Goal: Communication & Community: Connect with others

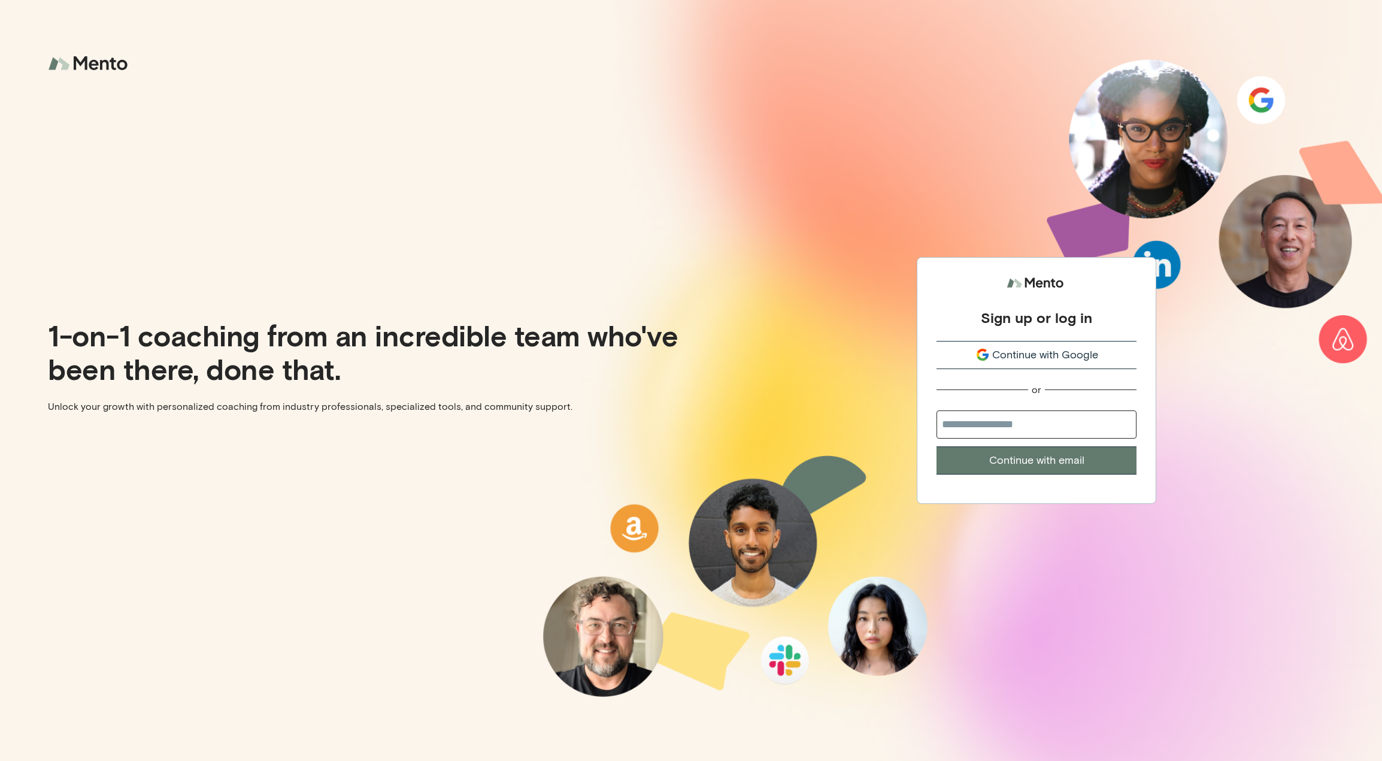
click at [1035, 426] on input "email" at bounding box center [1037, 424] width 200 height 28
type input "**********"
click at [1010, 453] on button "Continue with email" at bounding box center [1037, 460] width 200 height 28
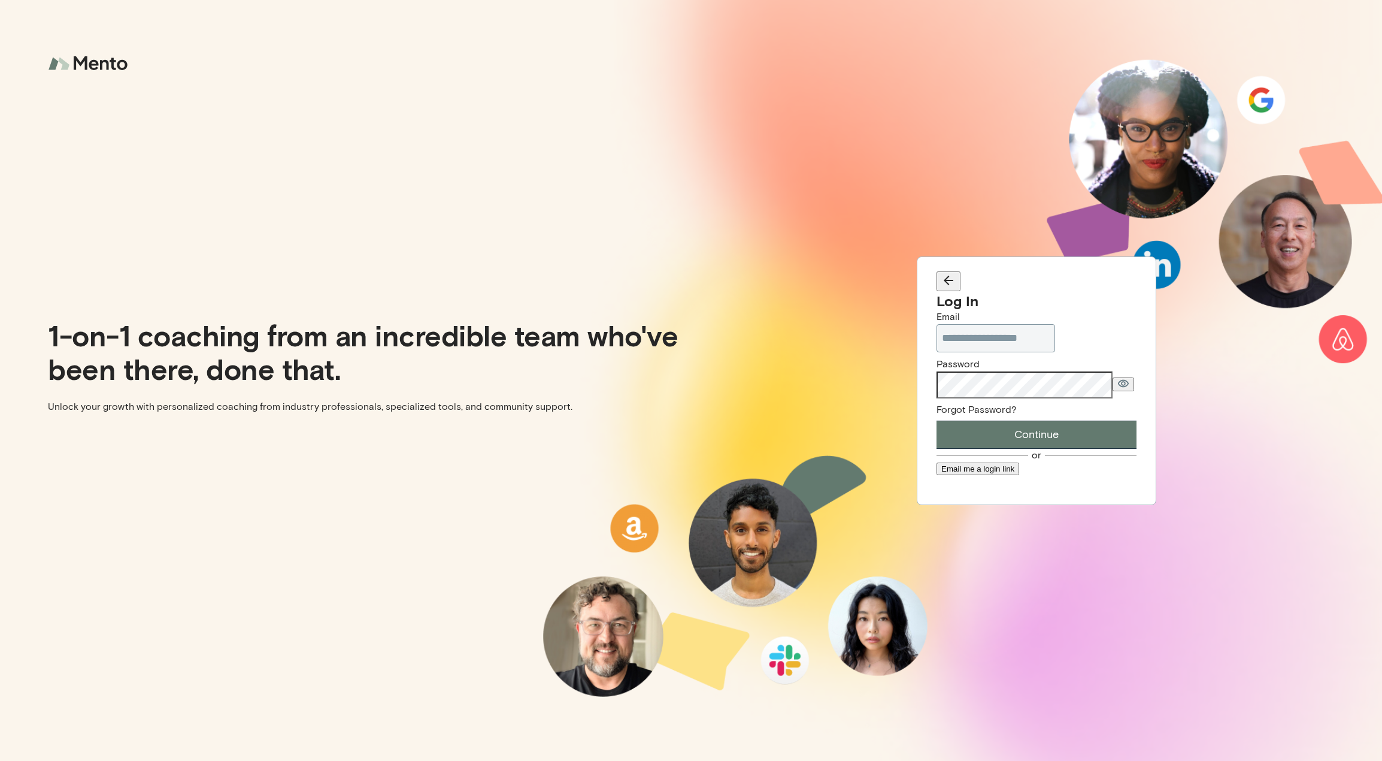
click at [1019, 475] on button "Email me a login link" at bounding box center [978, 468] width 83 height 13
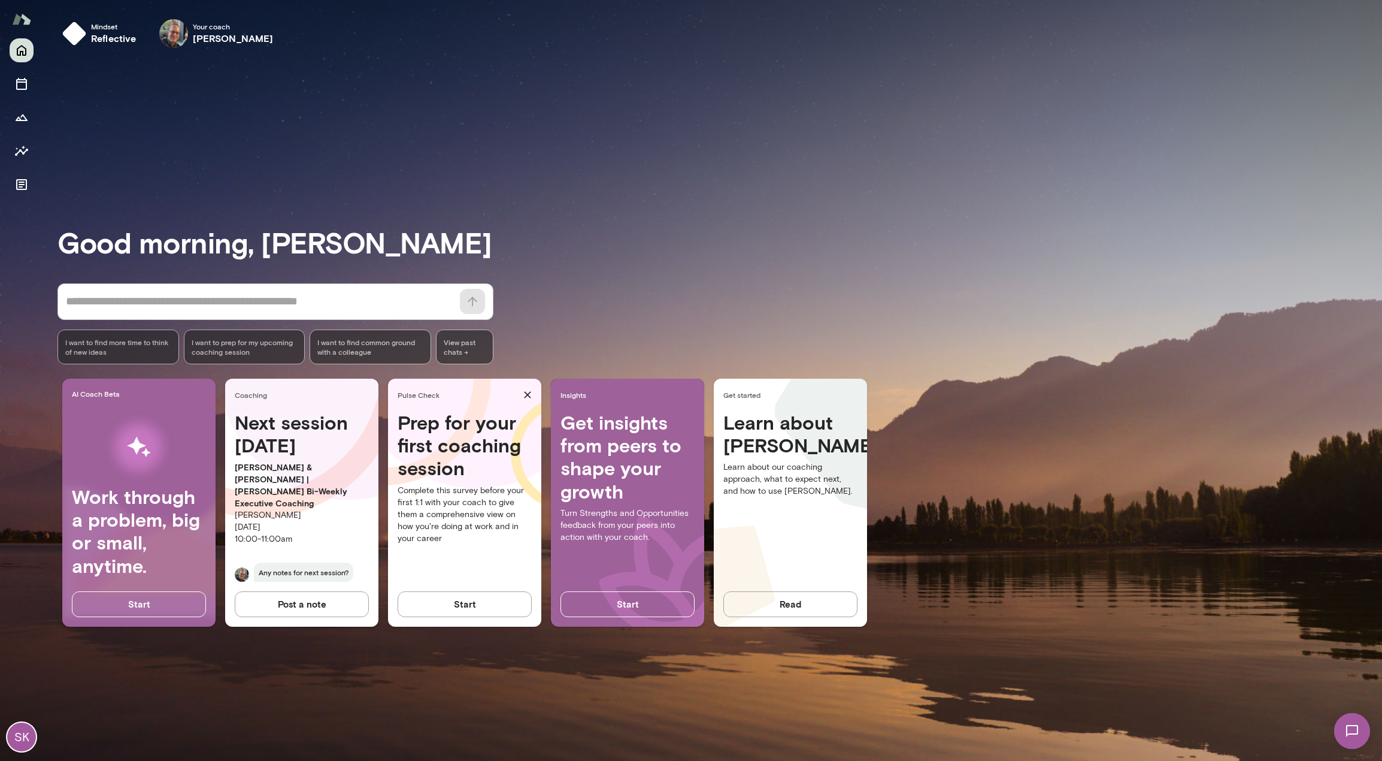
click at [1351, 733] on img at bounding box center [1352, 730] width 49 height 49
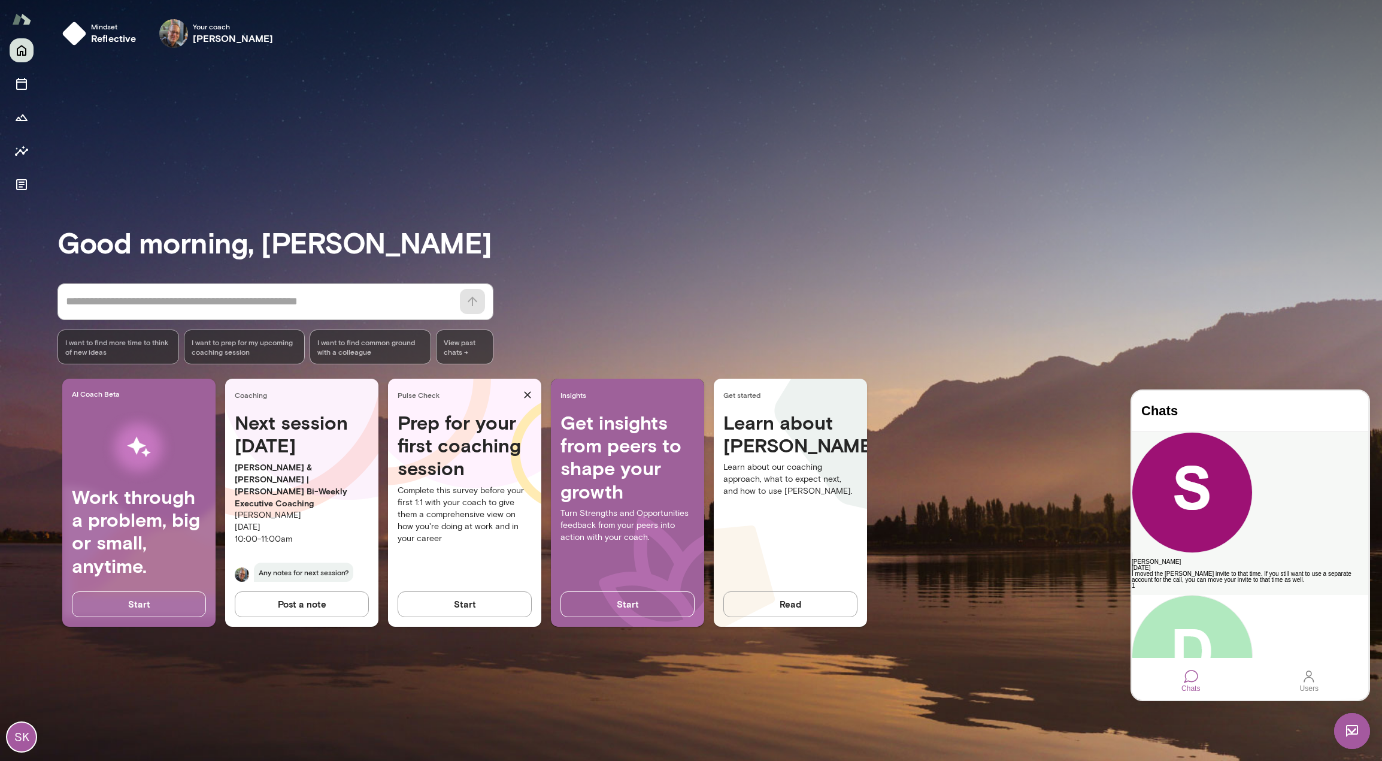
click at [1252, 464] on div "[PERSON_NAME] [DATE] I moved the [PERSON_NAME] invite to that time. If you stil…" at bounding box center [1250, 513] width 237 height 163
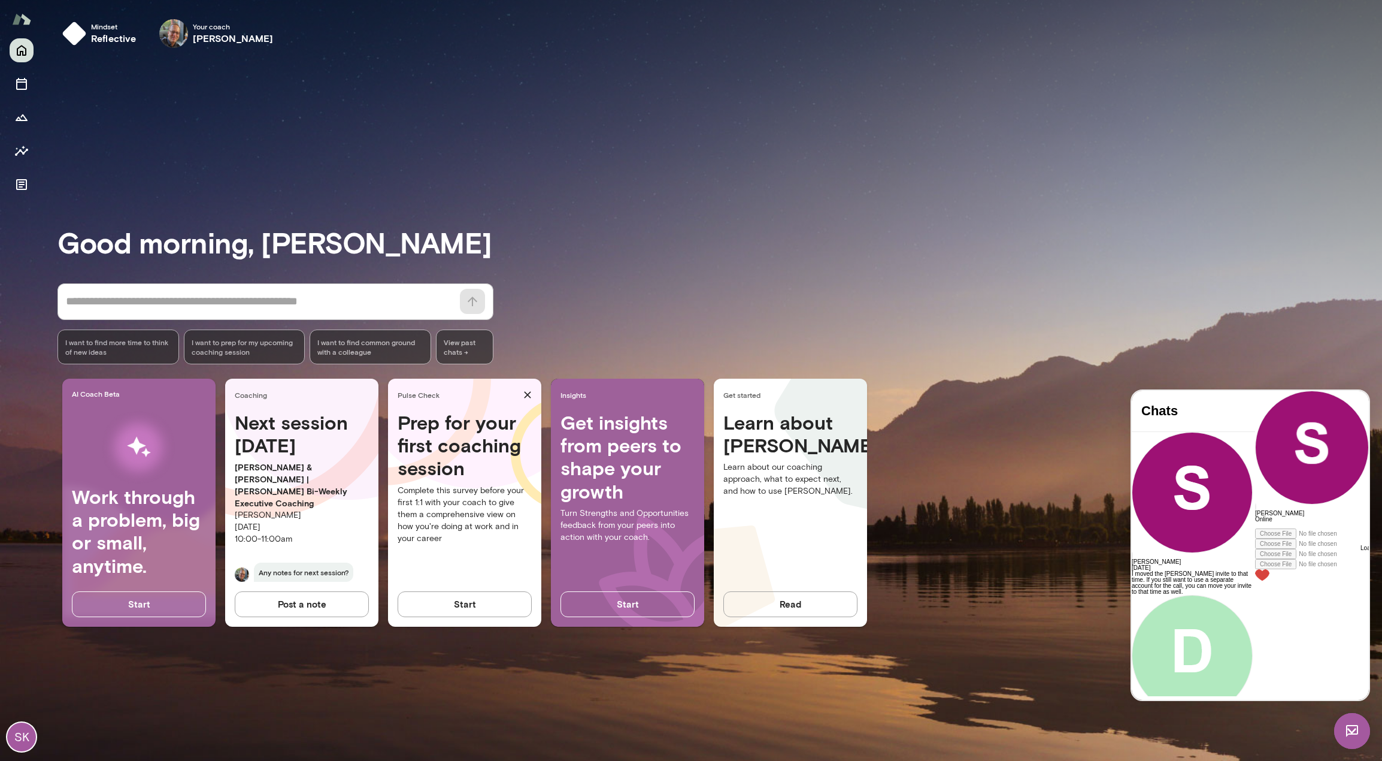
scroll to position [2408, 0]
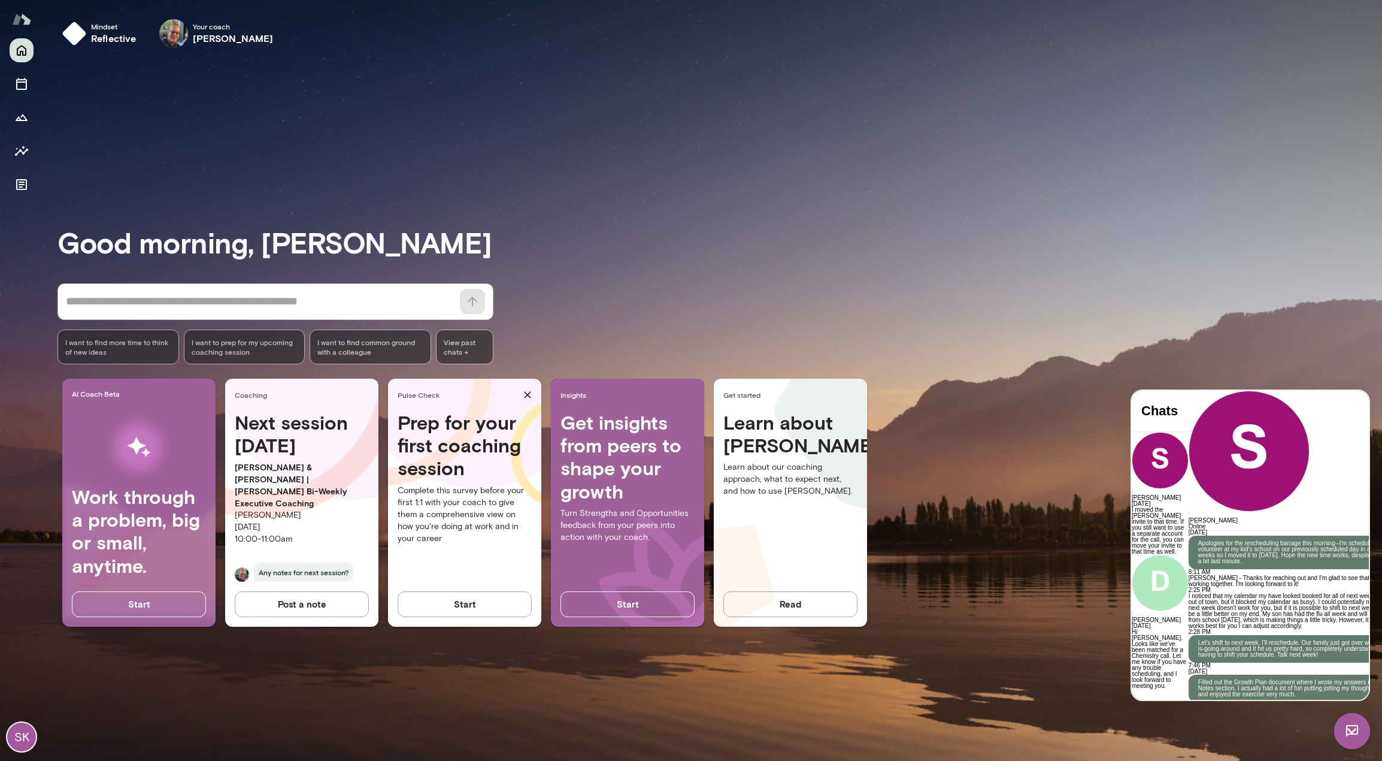
drag, startPoint x: 1345, startPoint y: 640, endPoint x: 2505, endPoint y: 1041, distance: 1227.7
